Goal: Task Accomplishment & Management: Complete application form

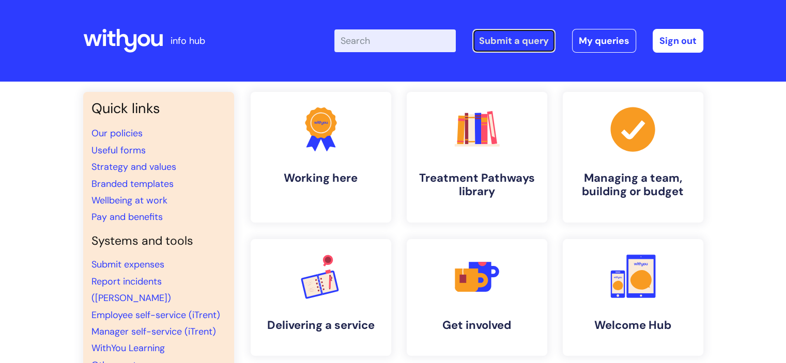
click at [512, 47] on link "Submit a query" at bounding box center [514, 41] width 83 height 24
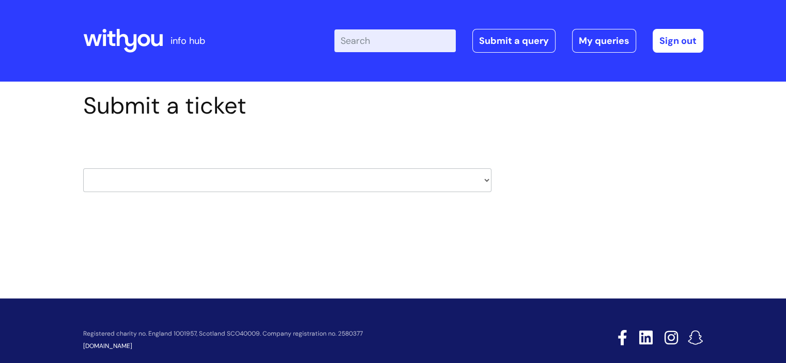
click at [422, 184] on select "HR / People IT and Support Clinical Drug Alerts Finance Accounts Data Support T…" at bounding box center [287, 181] width 408 height 24
select select "it_and_support"
click at [83, 169] on select "HR / People IT and Support Clinical Drug Alerts Finance Accounts Data Support T…" at bounding box center [287, 181] width 408 height 24
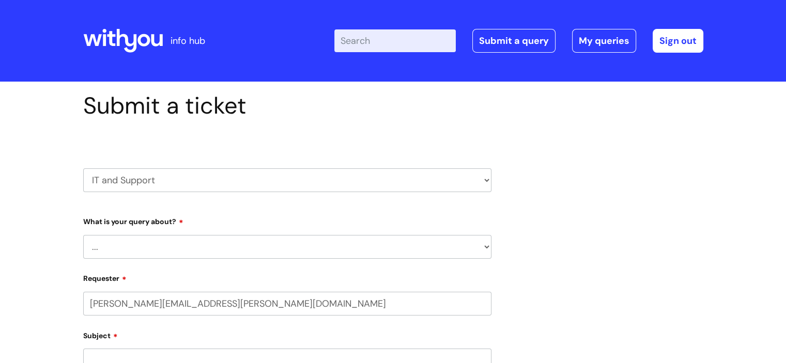
select select "80004157231"
click at [193, 246] on select "... Mobile Phone Reset & MFA Accounts, Starters and Leavers IT Hardware issue I…" at bounding box center [287, 247] width 408 height 24
select select "I need help logging in"
click at [83, 235] on select "... Mobile Phone Reset & MFA Accounts, Starters and Leavers IT Hardware issue I…" at bounding box center [287, 247] width 408 height 24
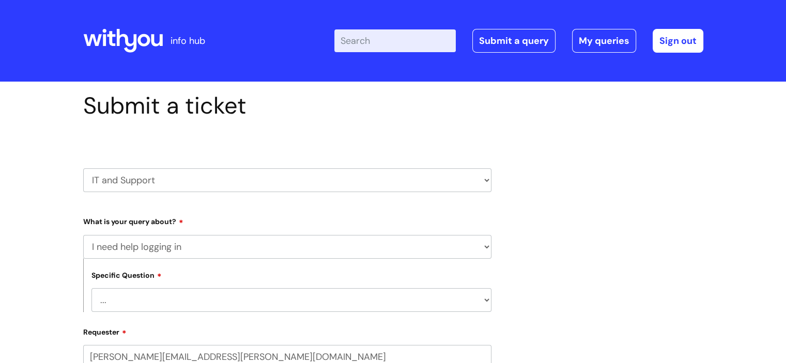
click at [159, 293] on select "... I need help logging into my laptop/chromebook I need access or help logging…" at bounding box center [292, 301] width 400 height 24
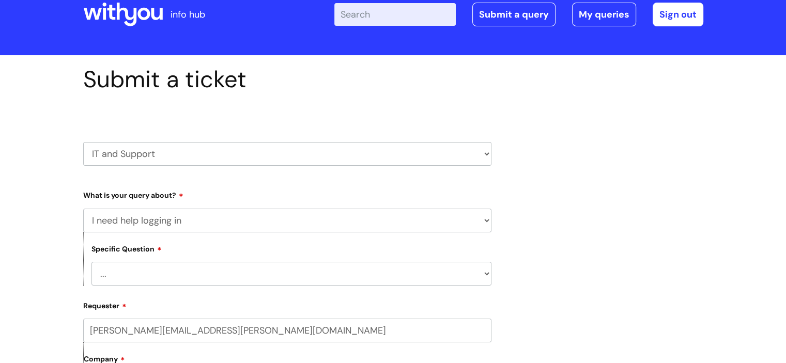
scroll to position [52, 0]
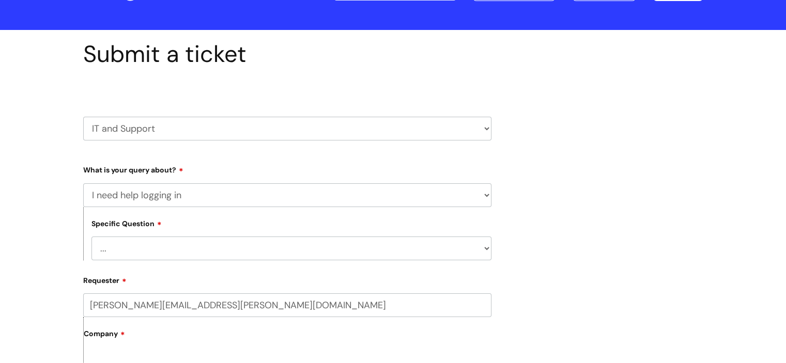
click at [204, 239] on select "... I need help logging into my laptop/chromebook I need access or help logging…" at bounding box center [292, 249] width 400 height 24
select select "I need help logging into my laptop/chromebook"
click at [92, 237] on select "... I need help logging into my laptop/chromebook I need access or help logging…" at bounding box center [292, 249] width 400 height 24
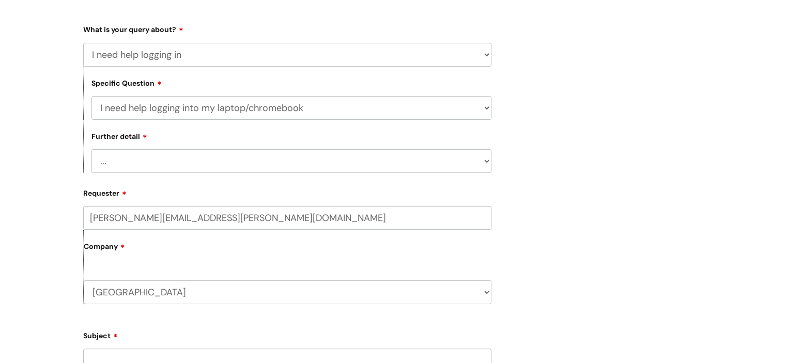
scroll to position [207, 0]
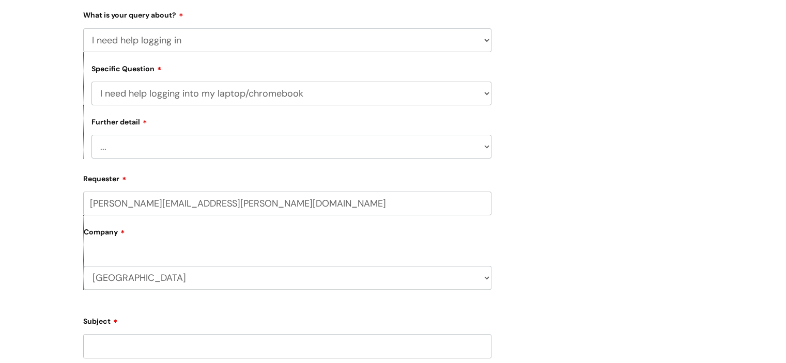
click at [157, 145] on select "... I need help with my Single Sign On password" at bounding box center [292, 147] width 400 height 24
select select "I need help with my Single Sign On password"
click at [92, 135] on select "... I need help with my Single Sign On password" at bounding box center [292, 147] width 400 height 24
drag, startPoint x: 146, startPoint y: 204, endPoint x: 77, endPoint y: 204, distance: 69.8
click at [81, 204] on div "Submit a ticket HR / People IT and Support Clinical Drug Alerts Finance Account…" at bounding box center [287, 264] width 424 height 759
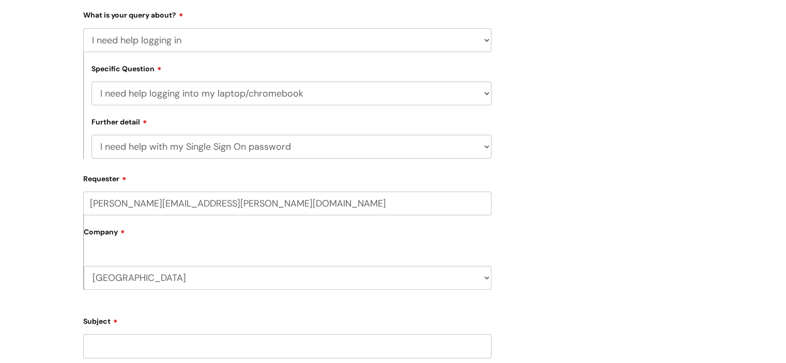
type input "rickie.bartlett@wearewithyou.org.uk"
drag, startPoint x: 84, startPoint y: 166, endPoint x: 309, endPoint y: 128, distance: 228.1
click at [309, 128] on div "Further detail ... I need help with my Single Sign On password" at bounding box center [287, 131] width 408 height 53
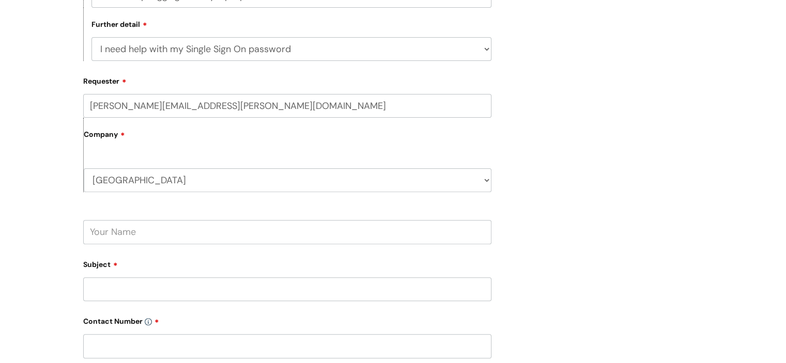
scroll to position [310, 0]
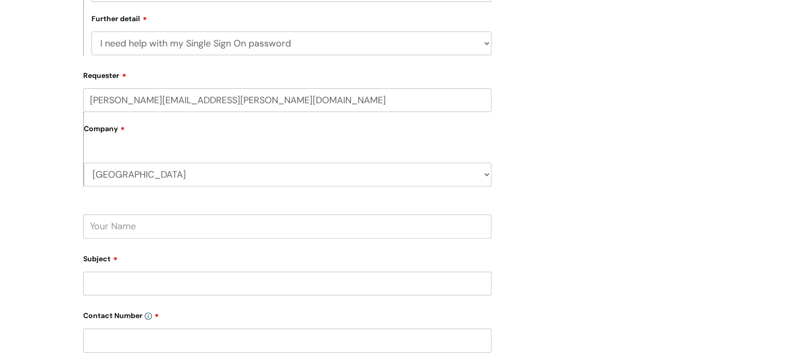
click at [145, 233] on input "text" at bounding box center [287, 227] width 408 height 24
type input "Rickie"
type input "Issues logging into computer"
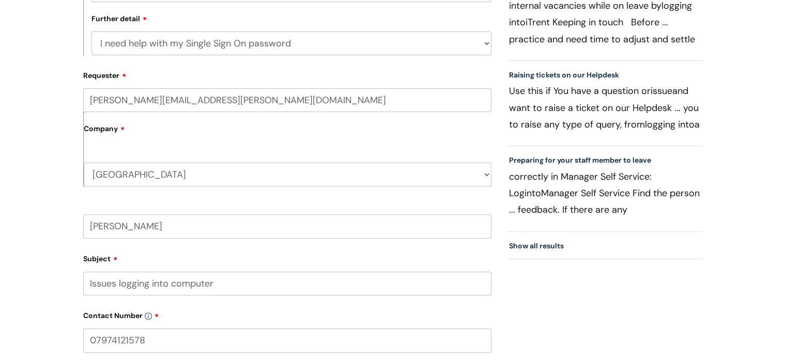
type input "07974121578"
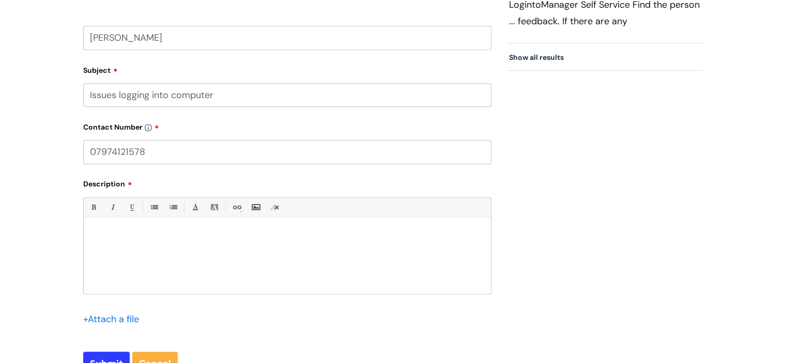
scroll to position [517, 0]
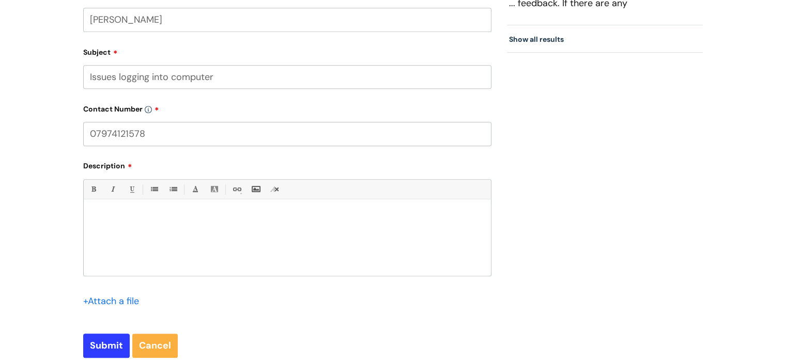
click at [130, 233] on div at bounding box center [287, 240] width 407 height 71
drag, startPoint x: 157, startPoint y: 138, endPoint x: 27, endPoint y: 133, distance: 129.9
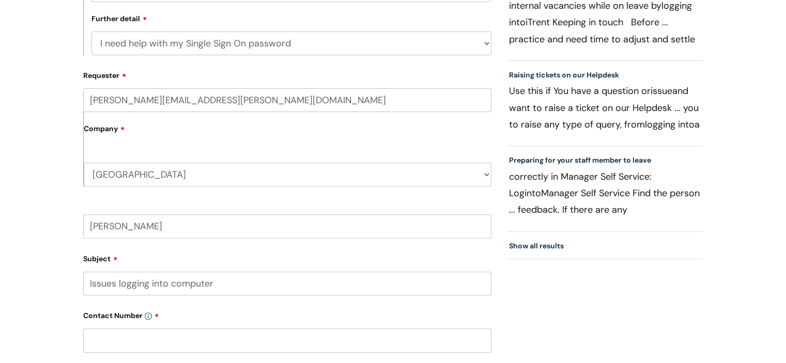
drag, startPoint x: 147, startPoint y: 100, endPoint x: 68, endPoint y: 97, distance: 78.7
click at [68, 97] on div "Submit a ticket HR / People IT and Support Clinical Drug Alerts Finance Account…" at bounding box center [393, 198] width 786 height 854
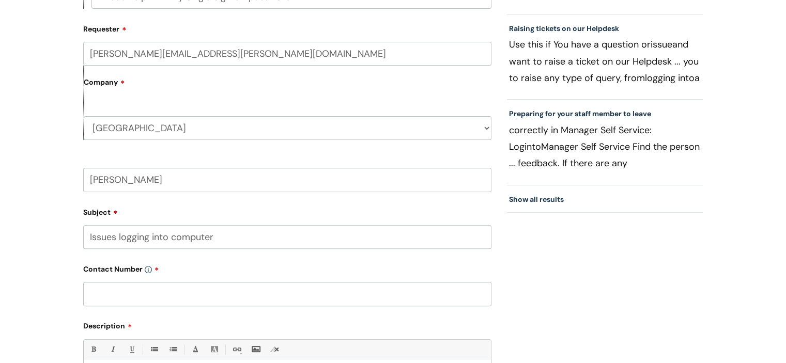
scroll to position [465, 0]
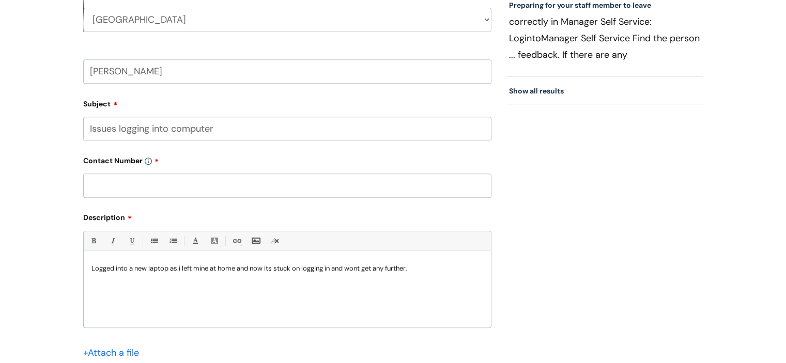
type input "Lewis.Langdon@wearewithyou.org.uk"
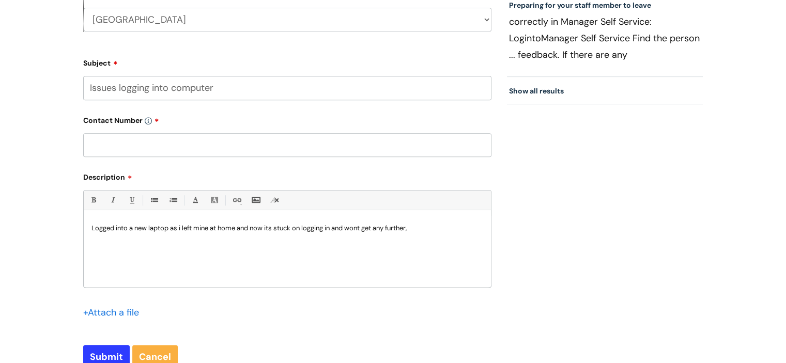
drag, startPoint x: 128, startPoint y: 80, endPoint x: 78, endPoint y: 80, distance: 50.2
click at [78, 80] on div "Submit a ticket HR / People IT and Support Clinical Drug Alerts Finance Account…" at bounding box center [287, 6] width 424 height 759
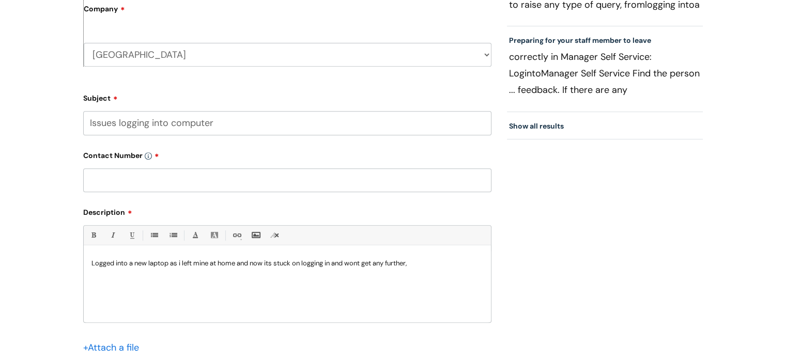
scroll to position [362, 0]
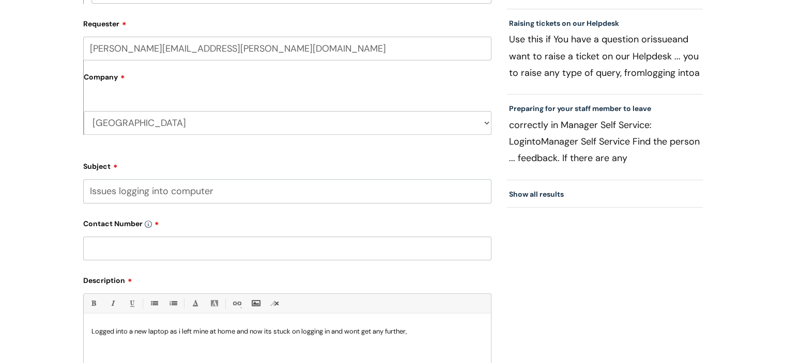
click at [141, 90] on label "Company" at bounding box center [288, 80] width 408 height 23
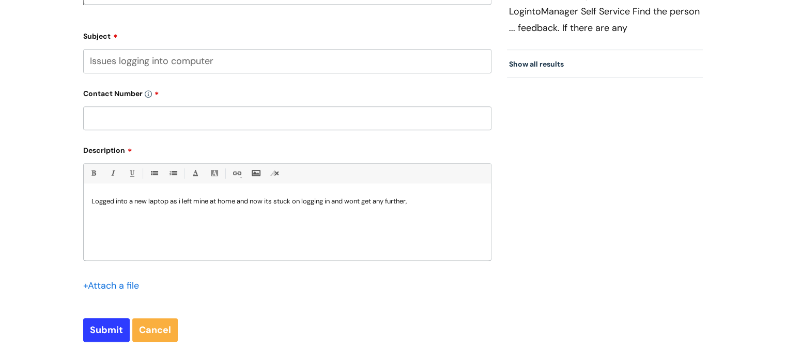
scroll to position [517, 0]
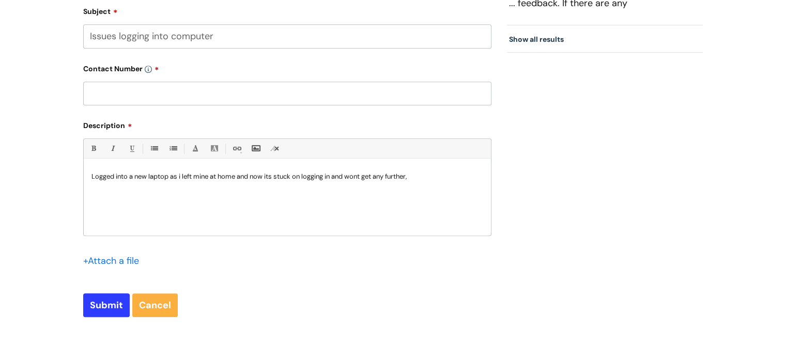
click at [92, 177] on p "Logged into a new laptop as i left mine at home and now its stuck on logging in…" at bounding box center [288, 176] width 392 height 9
click at [237, 178] on p "Rickie Bartlett has logged into a new laptop as i left mine at home and now its…" at bounding box center [288, 176] width 392 height 9
click at [481, 177] on p "Rickie Bartlett has logged into a new laptop as she left hers at home and now i…" at bounding box center [288, 176] width 392 height 9
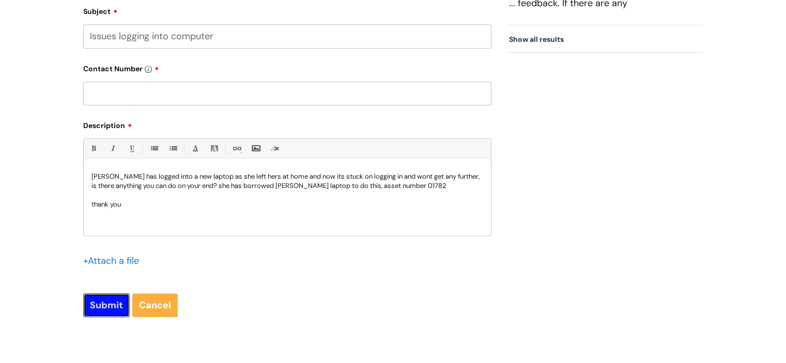
click at [96, 312] on input "Submit" at bounding box center [106, 306] width 47 height 24
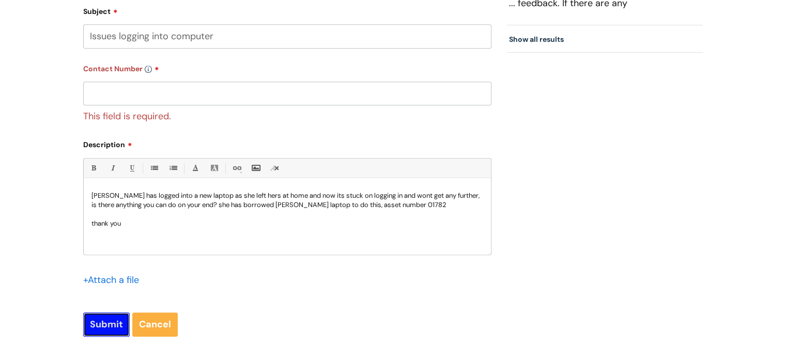
click at [110, 333] on input "Submit" at bounding box center [106, 325] width 47 height 24
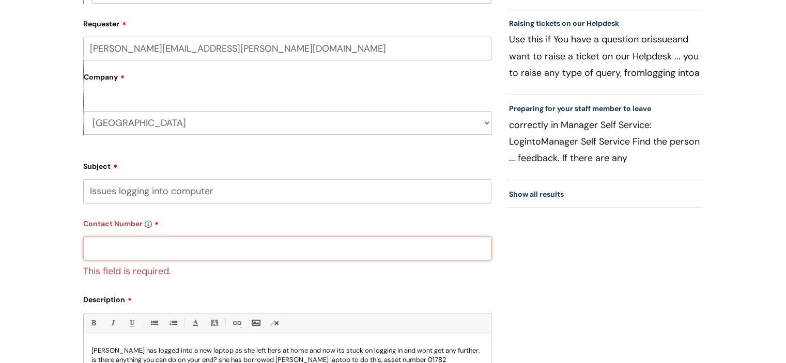
click at [217, 254] on input "text" at bounding box center [287, 249] width 408 height 24
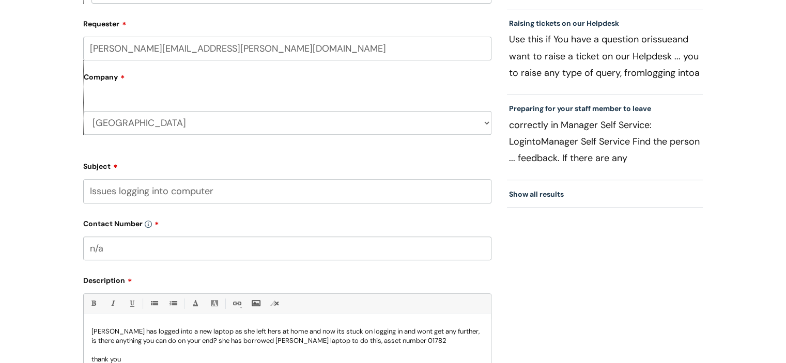
type input "n/a"
click at [36, 220] on div "Submit a ticket HR / People IT and Support Clinical Drug Alerts Finance Account…" at bounding box center [393, 126] width 786 height 813
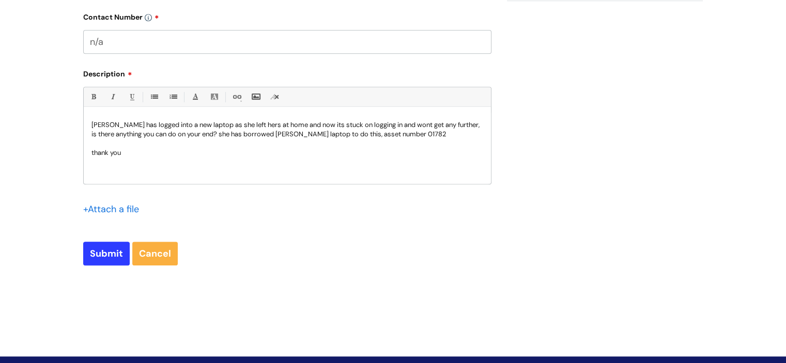
click at [108, 265] on input "Submit" at bounding box center [106, 254] width 47 height 24
type input "Please Wait..."
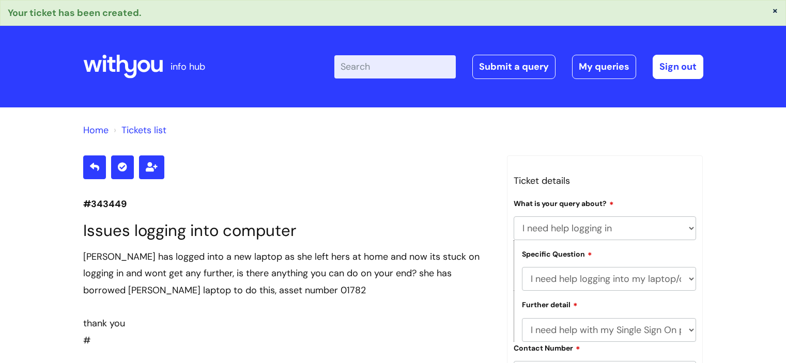
select select "I need help logging in"
select select "I need help logging into my laptop/chromebook"
select select "I need help with my Single Sign On password"
